Goal: Task Accomplishment & Management: Use online tool/utility

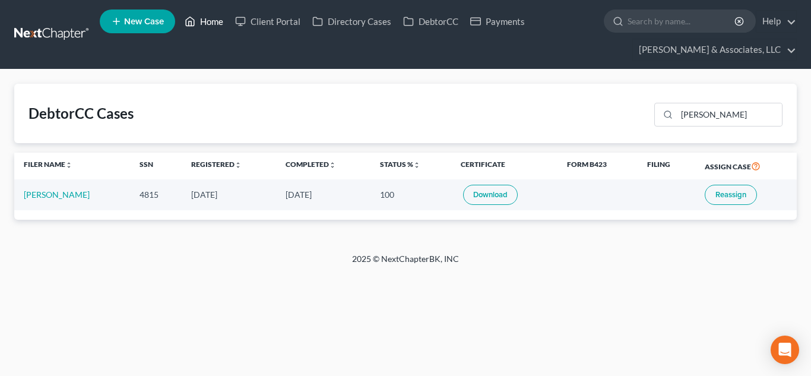
click at [211, 24] on link "Home" at bounding box center [204, 21] width 50 height 21
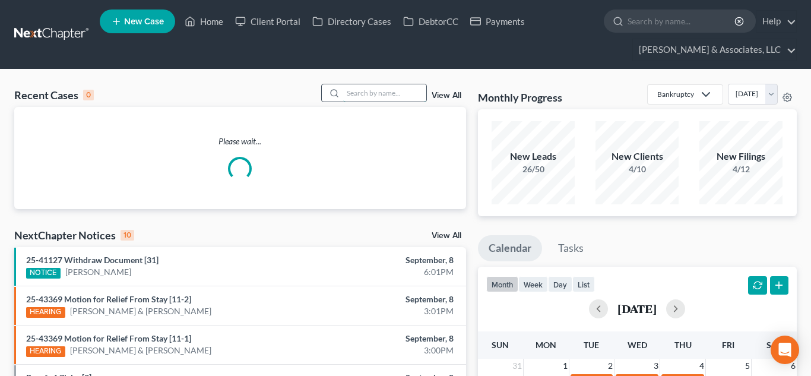
click at [383, 93] on input "search" at bounding box center [384, 92] width 83 height 17
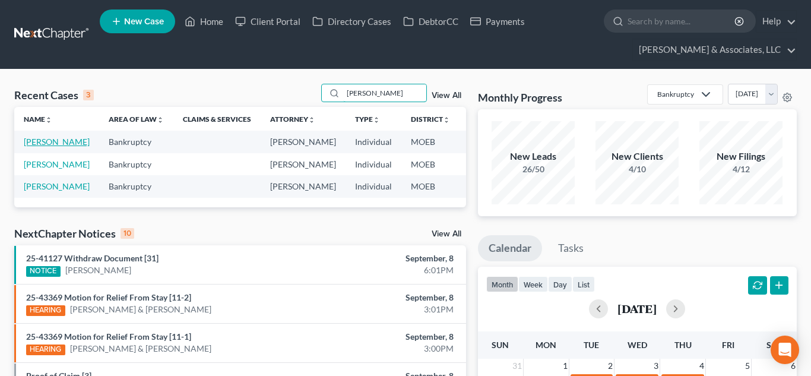
type input "stevenson"
click at [32, 146] on link "Stevenson, Tierney" at bounding box center [57, 142] width 66 height 10
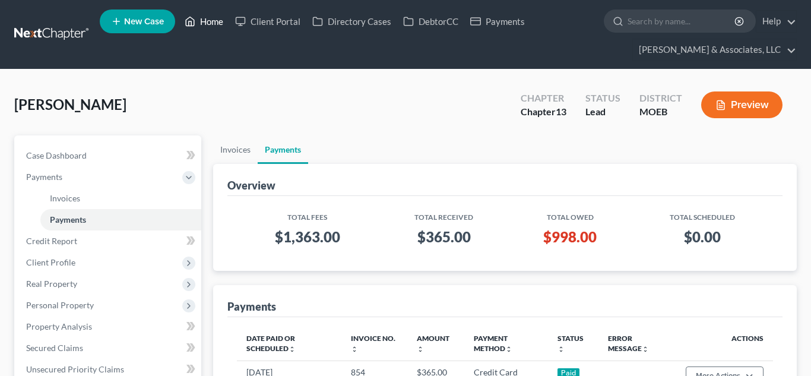
click at [211, 27] on link "Home" at bounding box center [204, 21] width 50 height 21
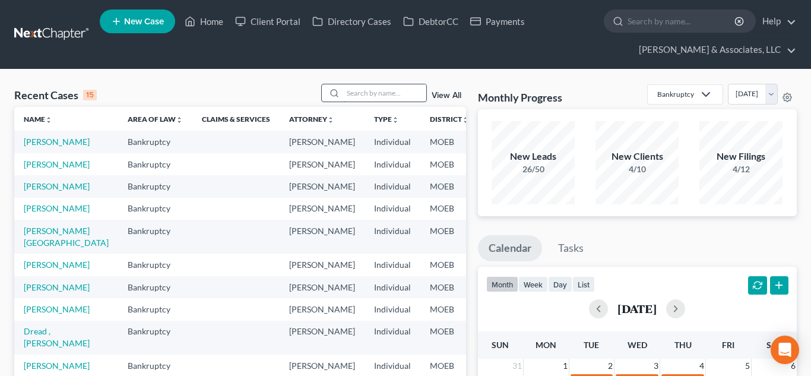
click at [364, 95] on input "search" at bounding box center [384, 92] width 83 height 17
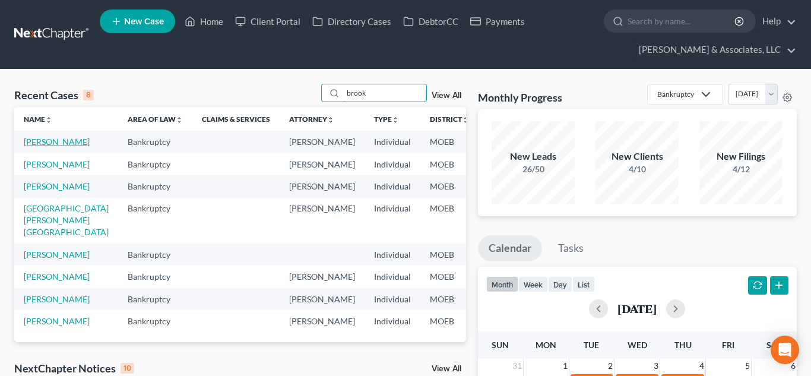
type input "brook"
click at [34, 144] on link "Brooks, Kenisha" at bounding box center [57, 142] width 66 height 10
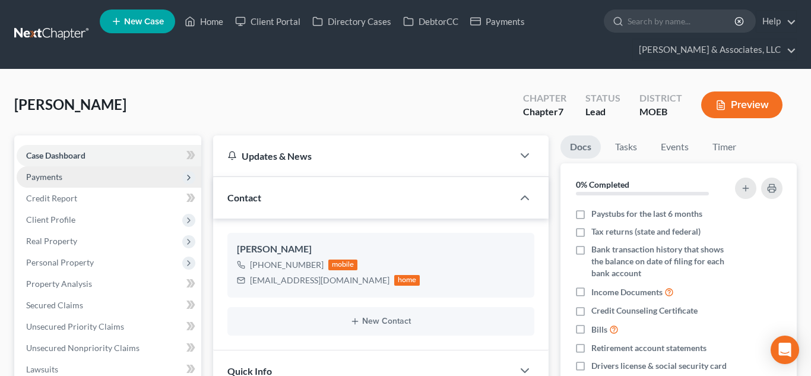
click at [46, 176] on span "Payments" at bounding box center [44, 177] width 36 height 10
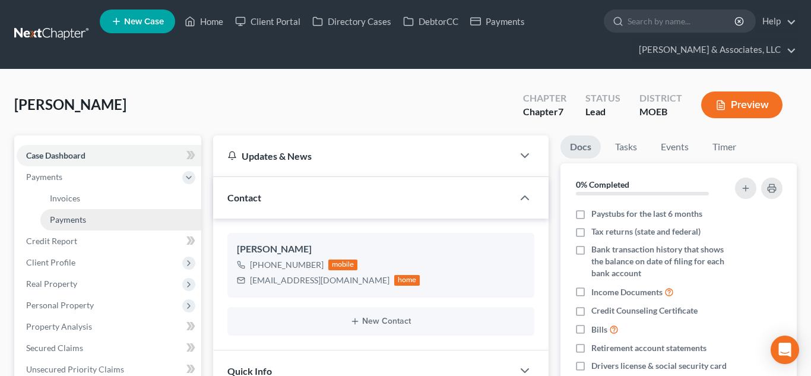
click at [67, 218] on span "Payments" at bounding box center [68, 219] width 36 height 10
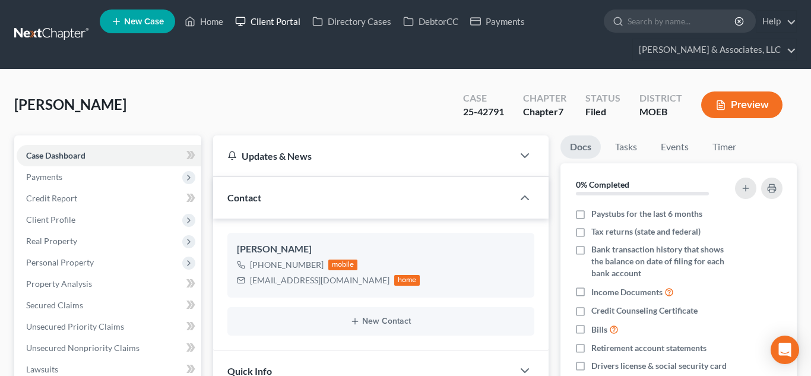
click at [280, 24] on link "Client Portal" at bounding box center [267, 21] width 77 height 21
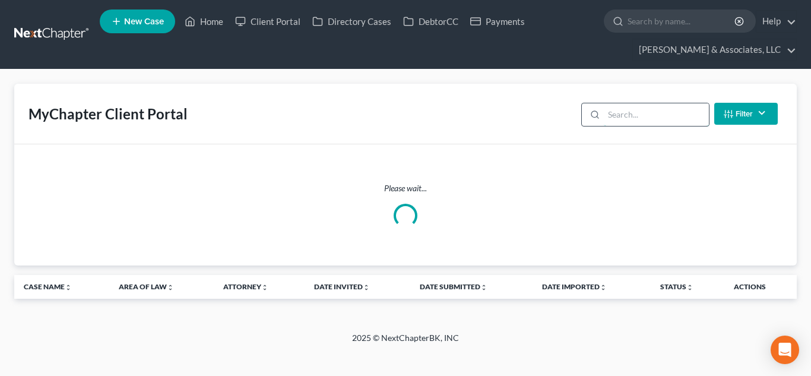
click at [627, 118] on input "search" at bounding box center [656, 114] width 105 height 23
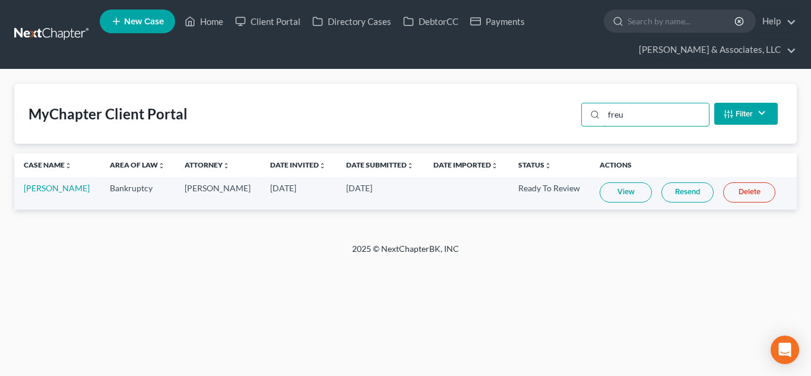
type input "freu"
click at [203, 16] on link "Home" at bounding box center [204, 21] width 50 height 21
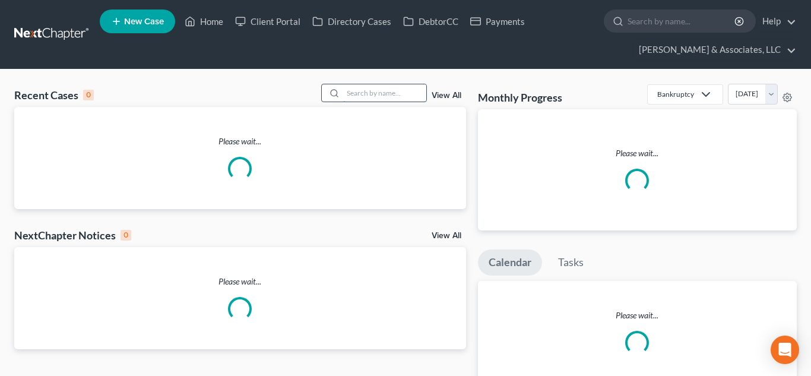
click at [385, 88] on input "search" at bounding box center [384, 92] width 83 height 17
click at [382, 91] on input "search" at bounding box center [384, 92] width 83 height 17
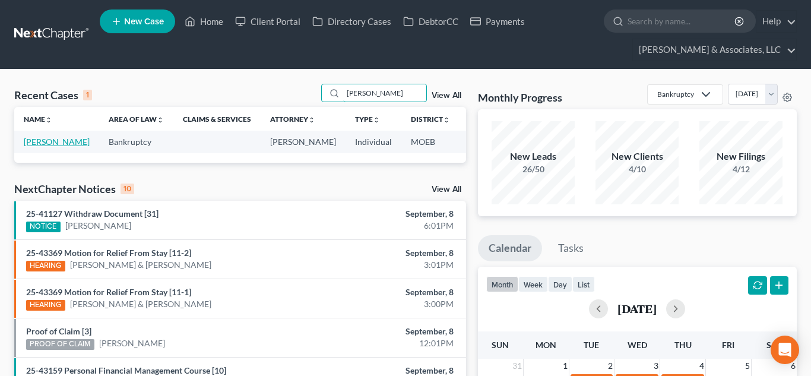
type input "waller"
click at [30, 147] on link "Waller, Nakia" at bounding box center [57, 142] width 66 height 10
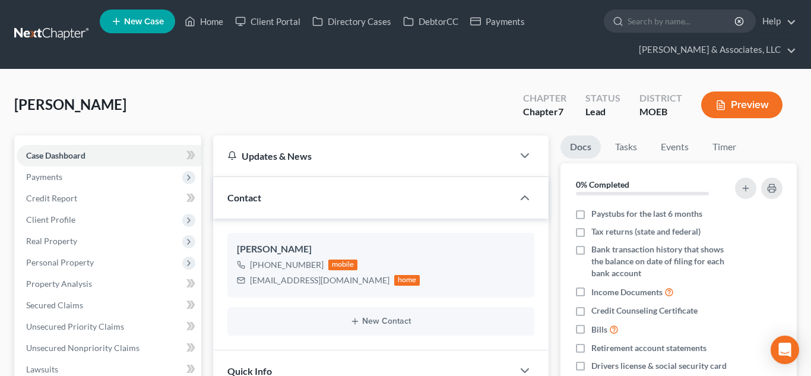
click at [39, 179] on span "Payments" at bounding box center [44, 177] width 36 height 10
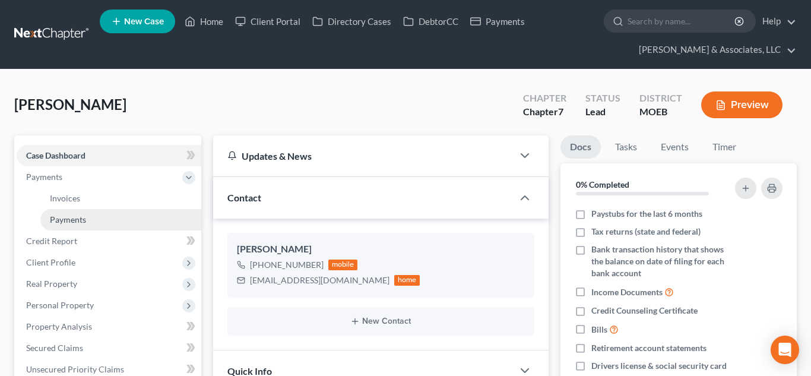
click at [62, 221] on span "Payments" at bounding box center [68, 219] width 36 height 10
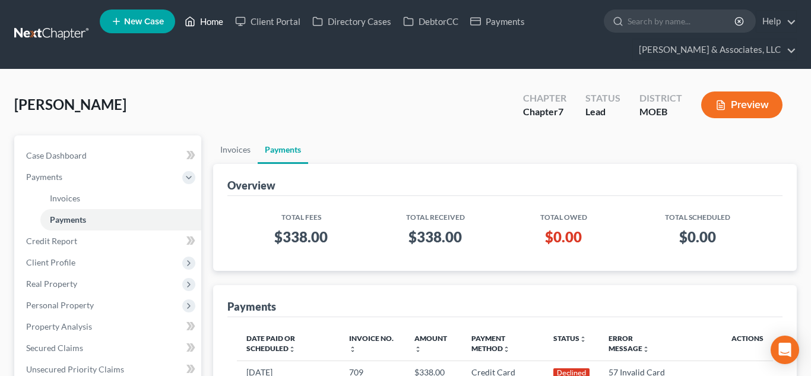
click at [209, 20] on link "Home" at bounding box center [204, 21] width 50 height 21
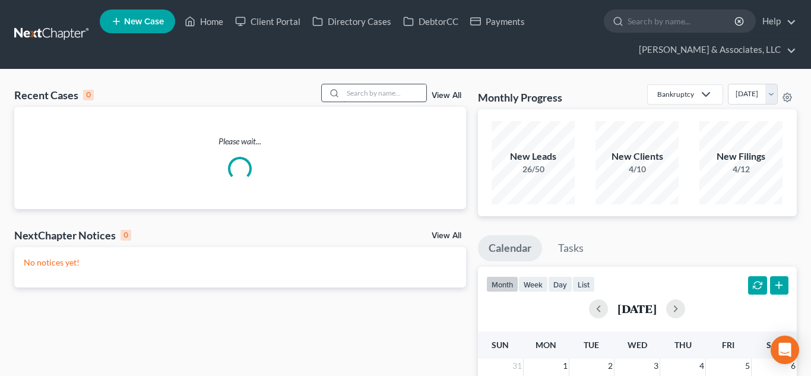
click at [398, 97] on input "search" at bounding box center [384, 92] width 83 height 17
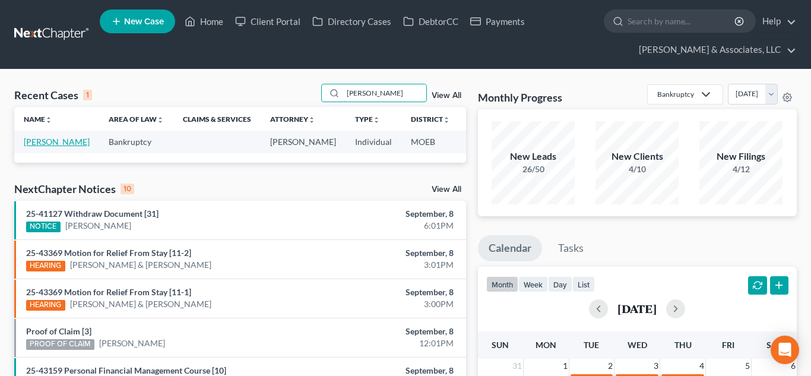
type input "letcher"
click at [33, 142] on link "Letcher, Aaron" at bounding box center [57, 142] width 66 height 10
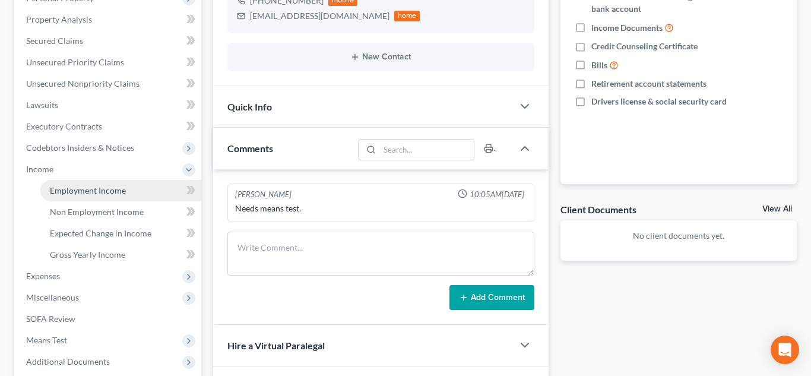
click at [64, 186] on span "Employment Income" at bounding box center [88, 190] width 76 height 10
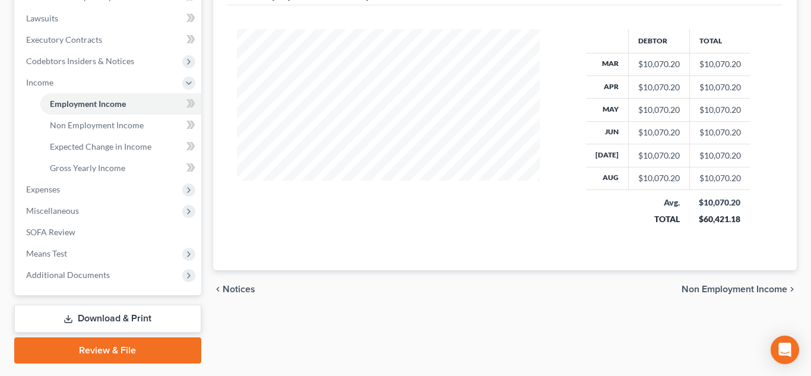
scroll to position [383, 0]
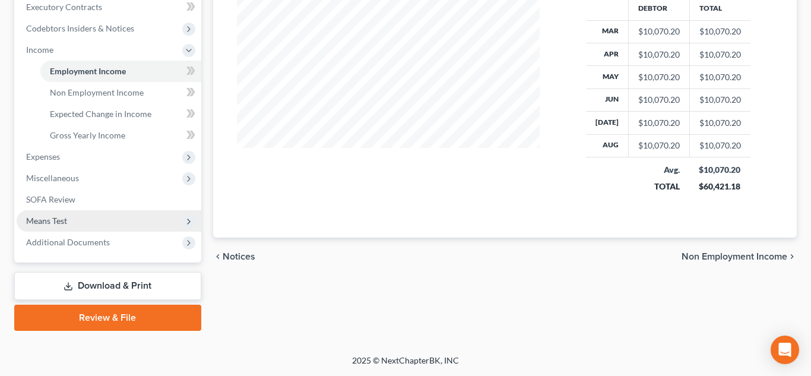
click at [56, 221] on span "Means Test" at bounding box center [46, 220] width 41 height 10
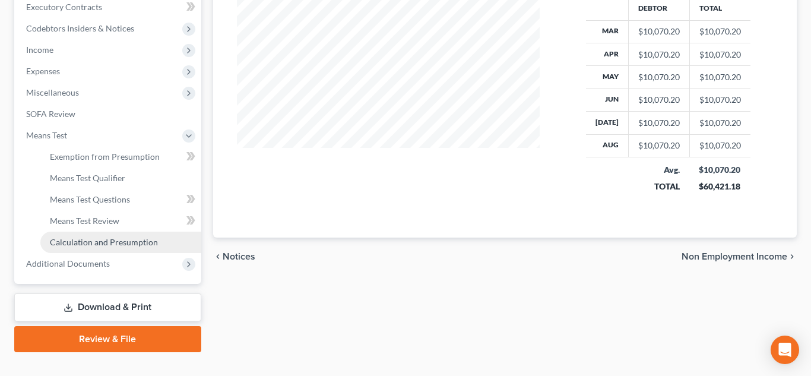
click at [72, 245] on span "Calculation and Presumption" at bounding box center [104, 242] width 108 height 10
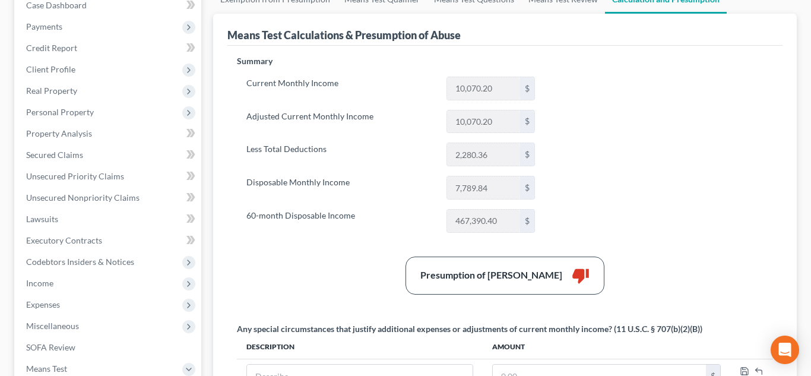
scroll to position [146, 0]
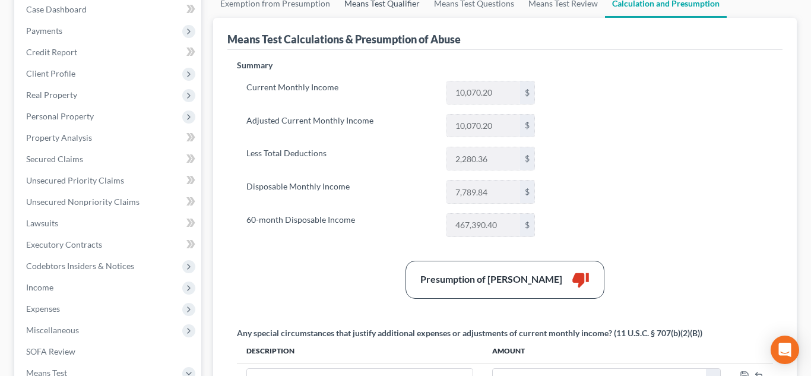
click at [359, 11] on link "Means Test Qualifier" at bounding box center [382, 3] width 90 height 28
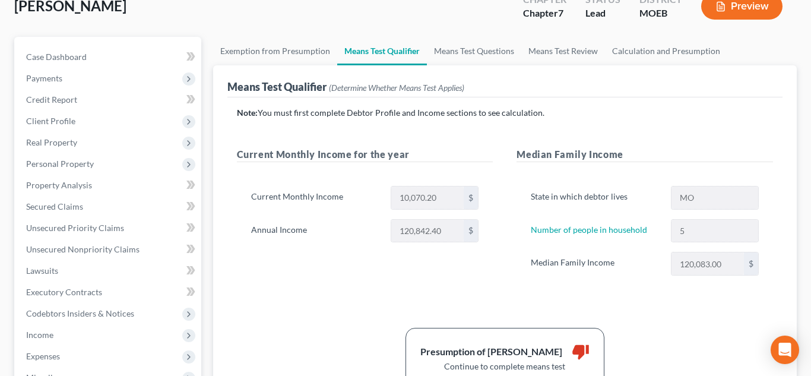
scroll to position [102, 0]
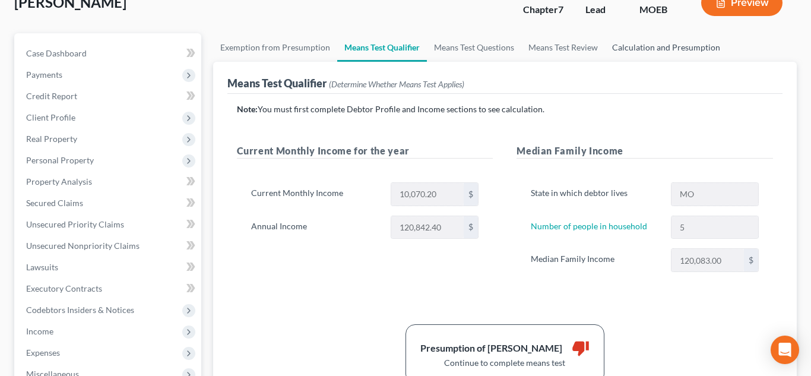
click at [652, 60] on link "Calculation and Presumption" at bounding box center [666, 47] width 122 height 28
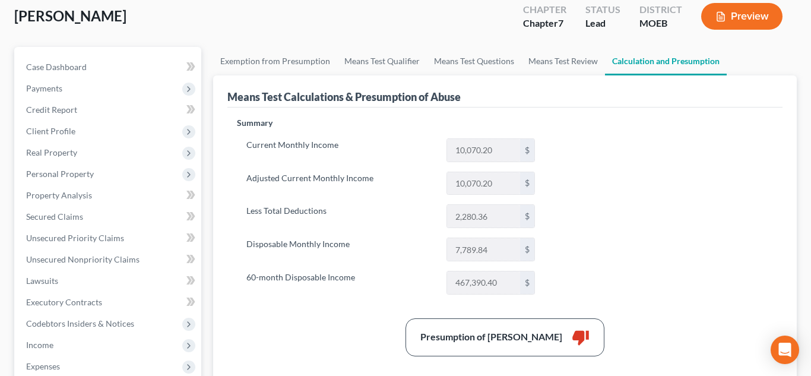
scroll to position [79, 0]
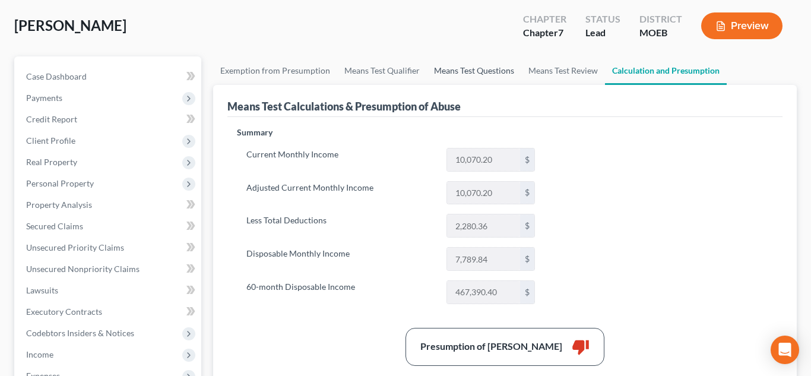
click at [439, 66] on link "Means Test Questions" at bounding box center [474, 70] width 94 height 28
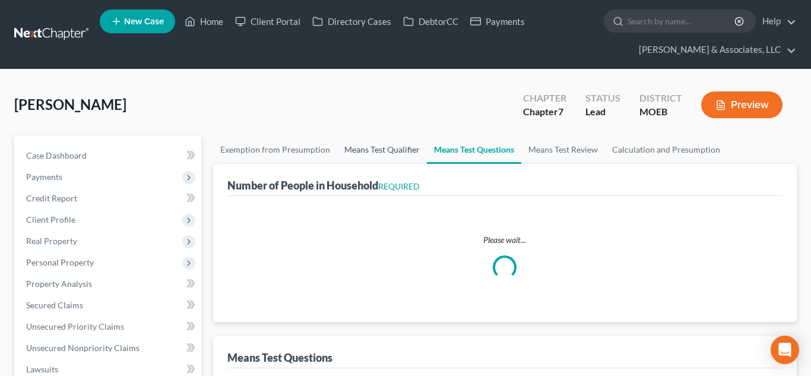
select select "0"
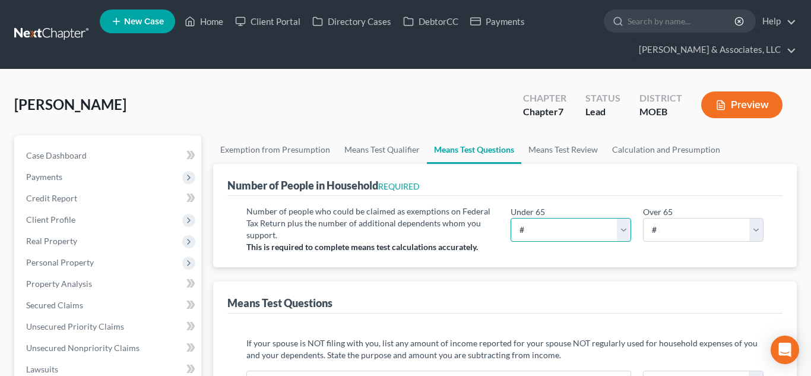
click at [560, 223] on select "# 0 1 2 3 4 5 6 7 8 9 10" at bounding box center [570, 230] width 120 height 24
select select "5"
click at [510, 218] on select "# 0 1 2 3 4 5 6 7 8 9 10" at bounding box center [570, 230] width 120 height 24
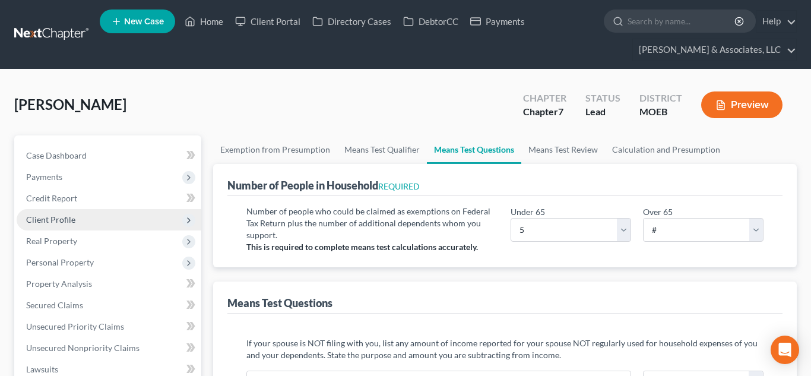
click at [113, 224] on span "Client Profile" at bounding box center [109, 219] width 185 height 21
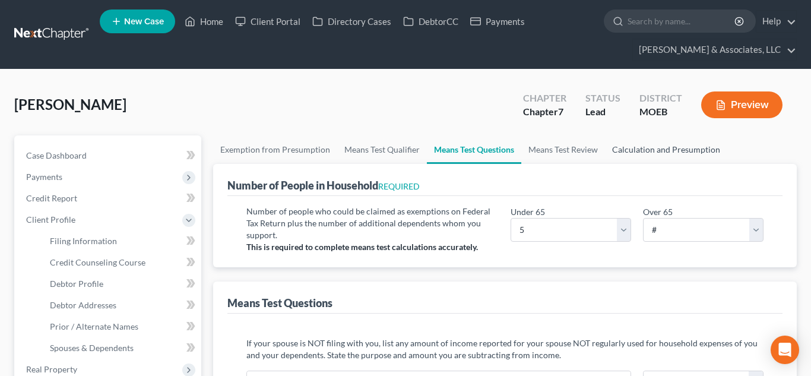
click at [646, 161] on link "Calculation and Presumption" at bounding box center [666, 149] width 122 height 28
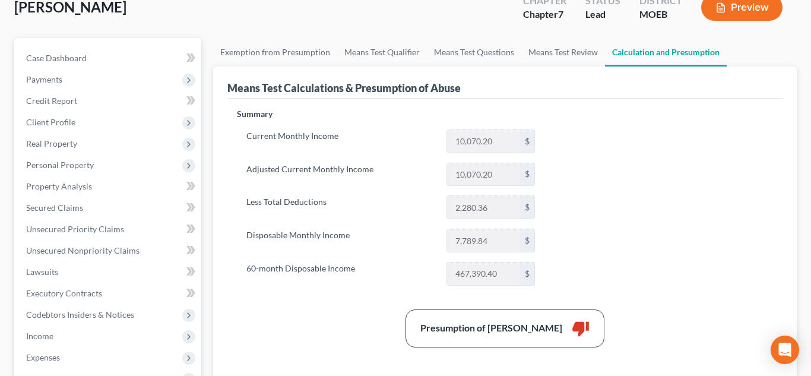
scroll to position [98, 0]
click at [256, 50] on link "Exemption from Presumption" at bounding box center [275, 51] width 124 height 28
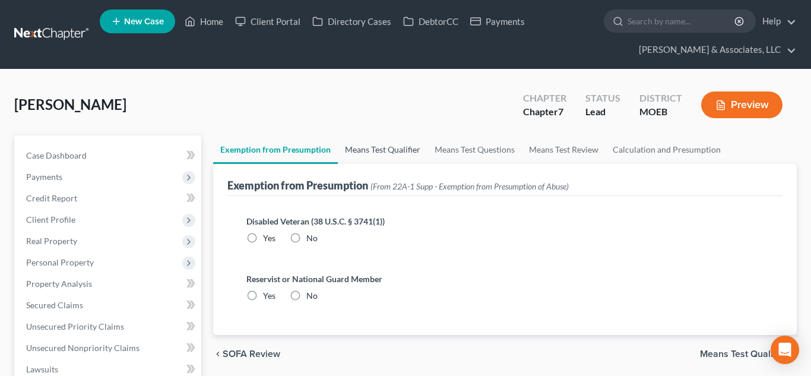
click at [362, 144] on link "Means Test Qualifier" at bounding box center [383, 149] width 90 height 28
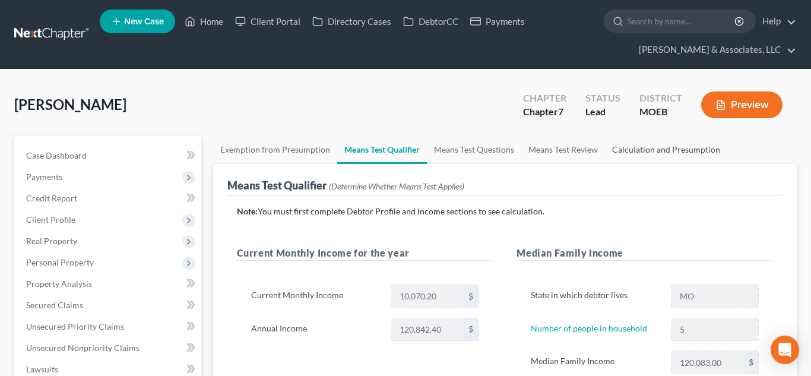
click at [655, 154] on link "Calculation and Presumption" at bounding box center [666, 149] width 122 height 28
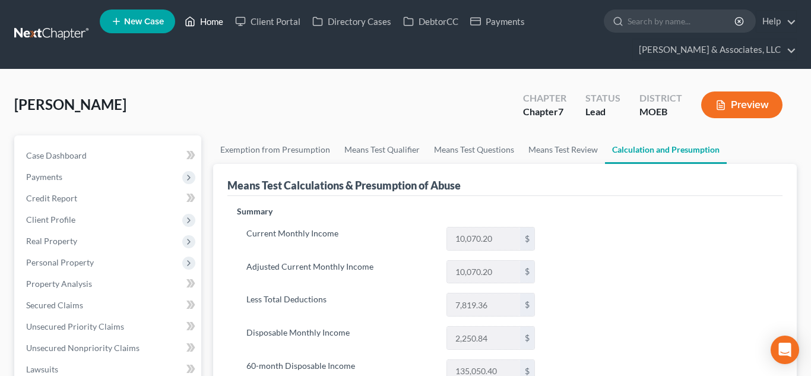
click at [208, 17] on link "Home" at bounding box center [204, 21] width 50 height 21
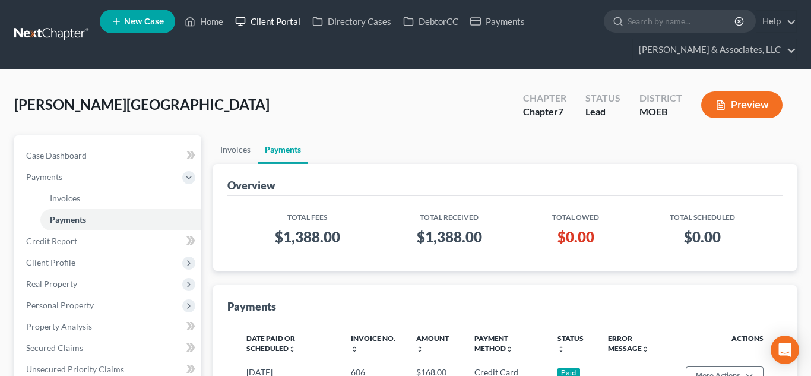
click at [270, 23] on link "Client Portal" at bounding box center [267, 21] width 77 height 21
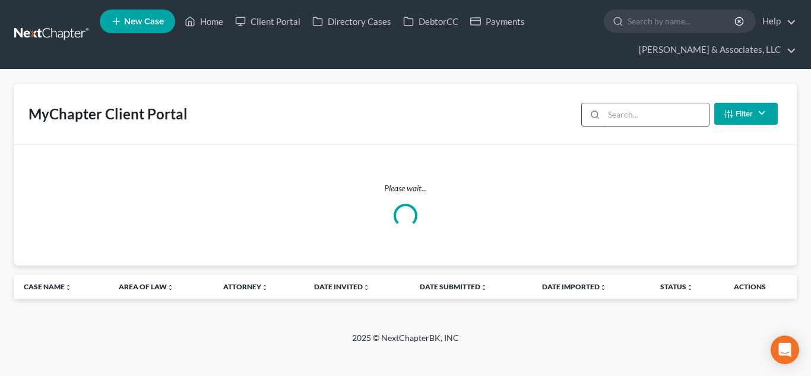
click at [624, 117] on input "search" at bounding box center [656, 114] width 105 height 23
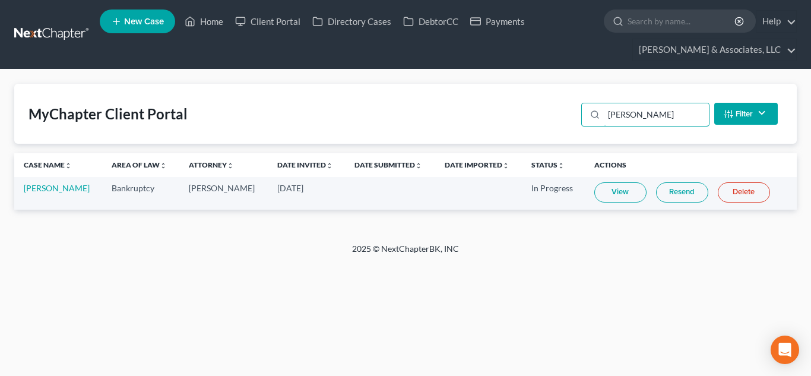
type input "[PERSON_NAME]"
